Goal: Information Seeking & Learning: Learn about a topic

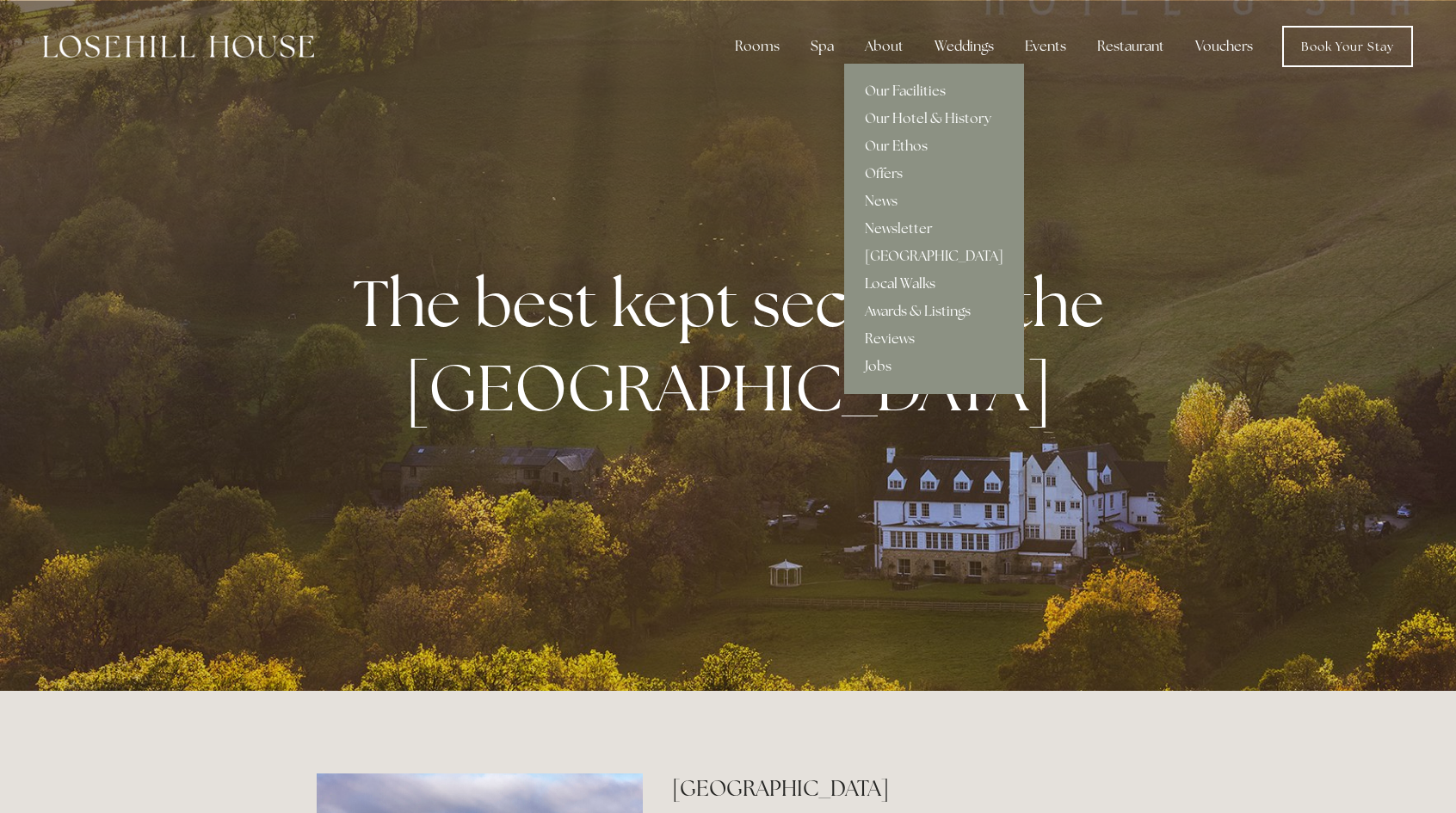
click at [906, 280] on link "Local Walks" at bounding box center [934, 284] width 180 height 27
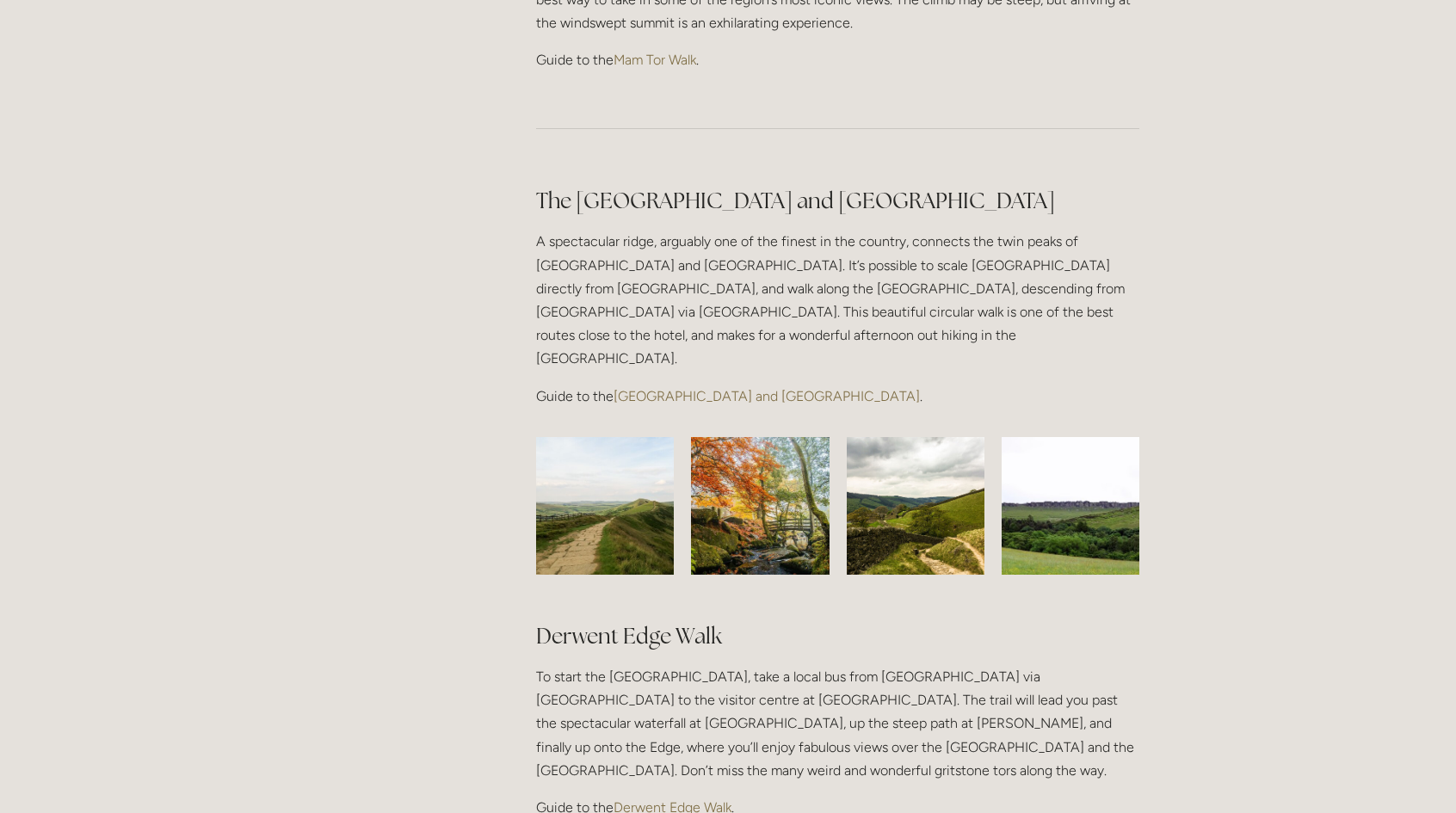
scroll to position [1307, 0]
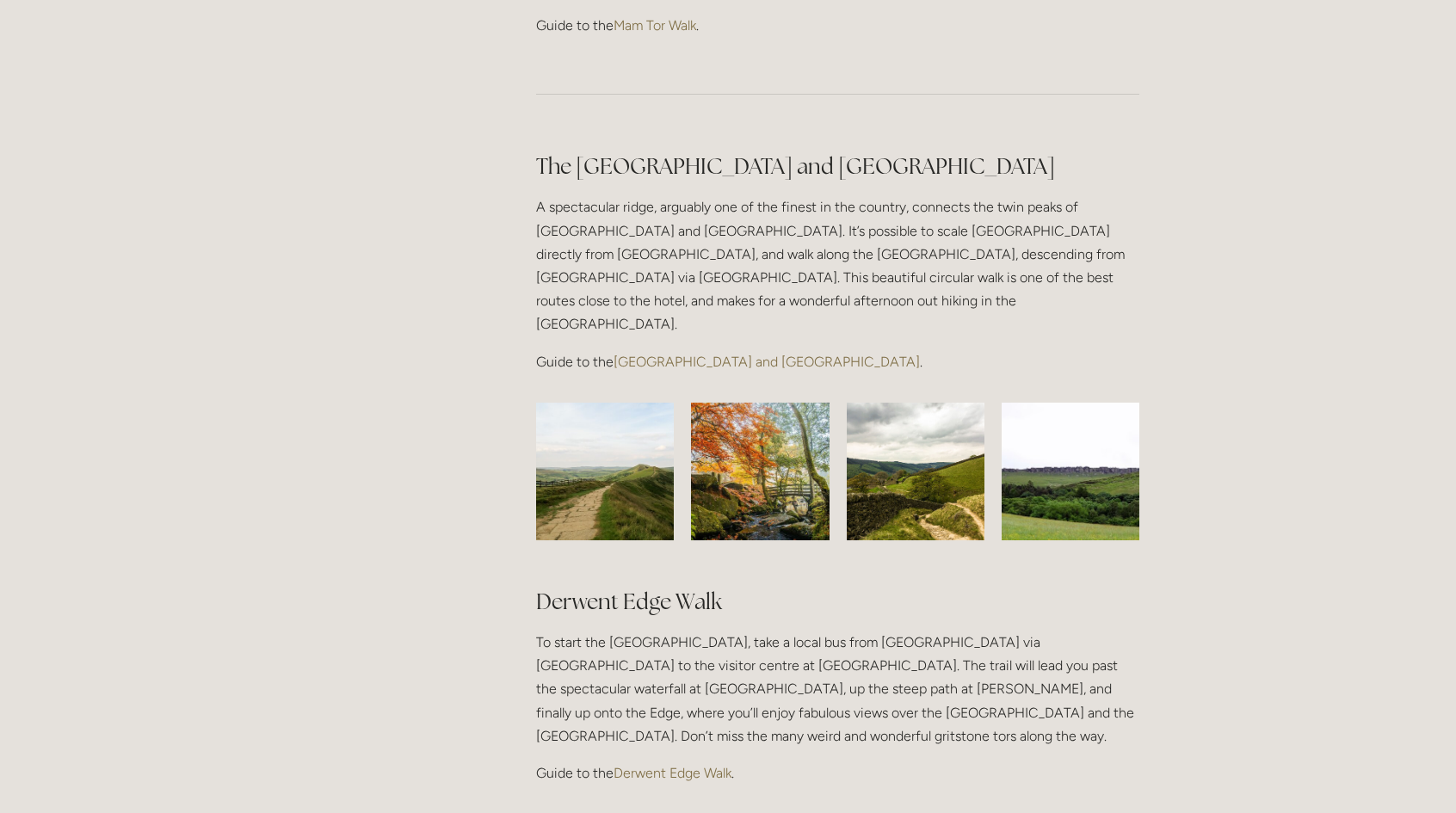
click at [907, 350] on p "Guide to the Great Ridge and Win Hill Walk ." at bounding box center [838, 361] width 603 height 23
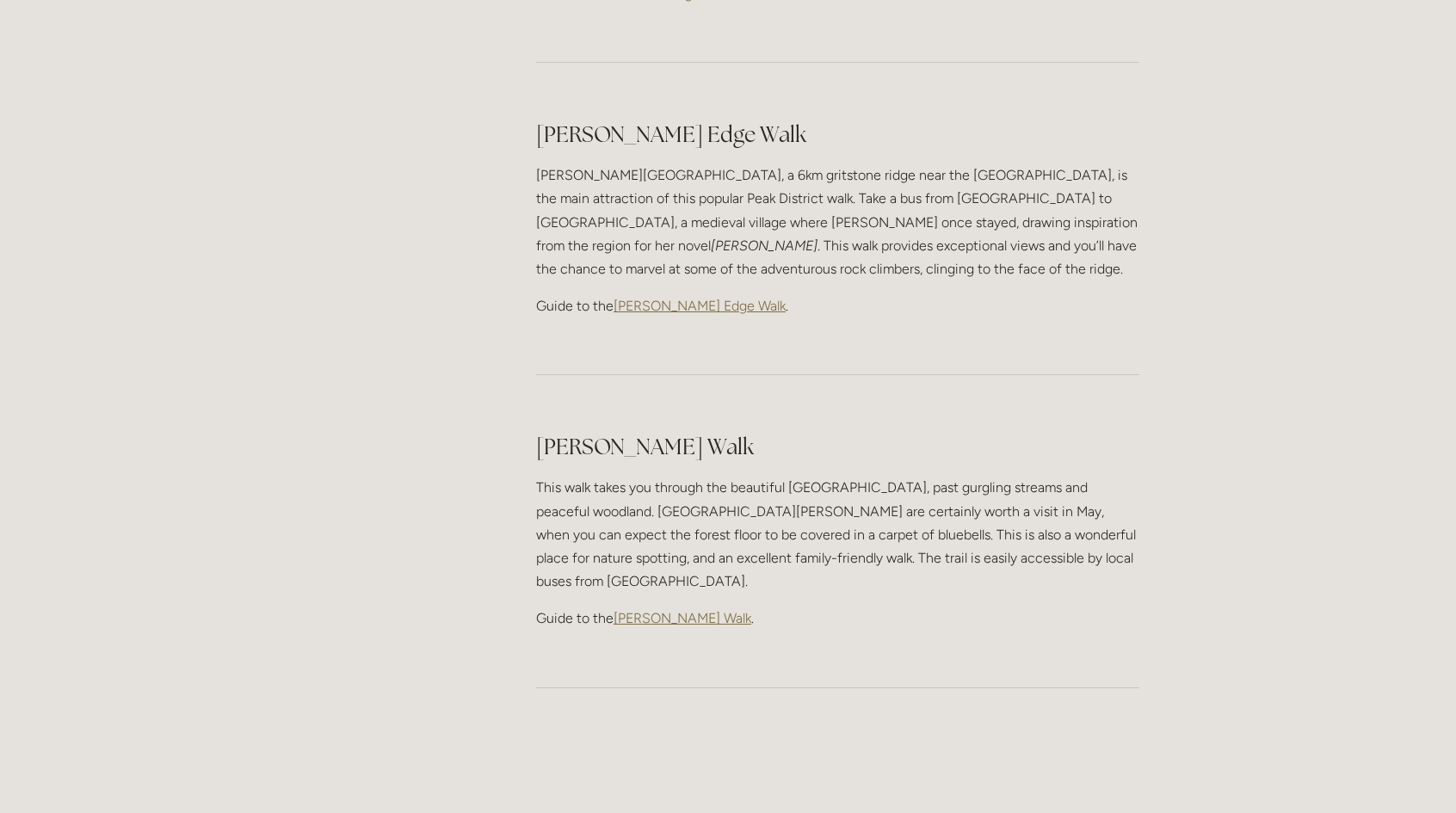
scroll to position [2099, 0]
